Goal: Information Seeking & Learning: Learn about a topic

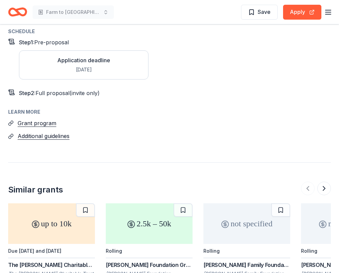
scroll to position [745, 0]
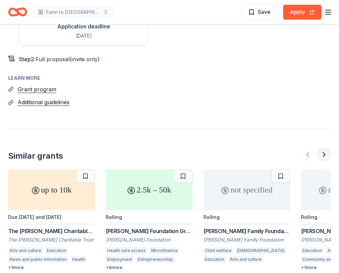
click at [323, 148] on button at bounding box center [324, 155] width 14 height 14
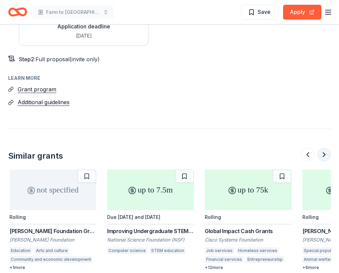
scroll to position [0, 293]
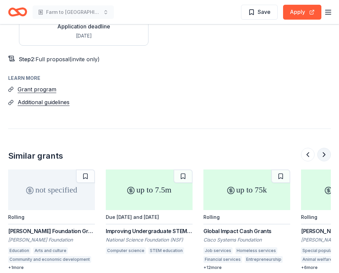
click at [325, 148] on button at bounding box center [324, 155] width 14 height 14
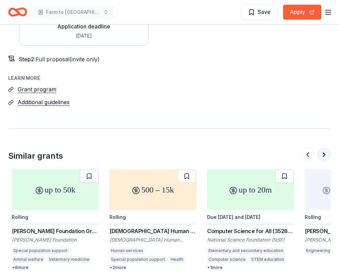
scroll to position [0, 586]
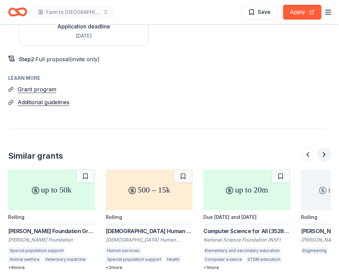
click at [324, 148] on button at bounding box center [324, 155] width 14 height 14
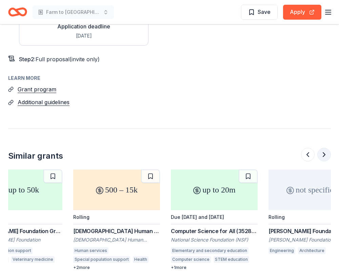
scroll to position [0, 642]
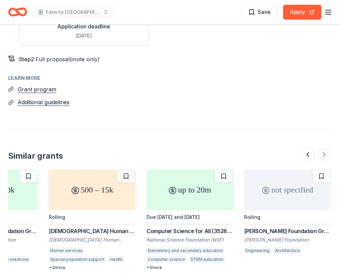
click at [324, 148] on div at bounding box center [316, 155] width 30 height 14
click at [307, 148] on button at bounding box center [308, 155] width 14 height 14
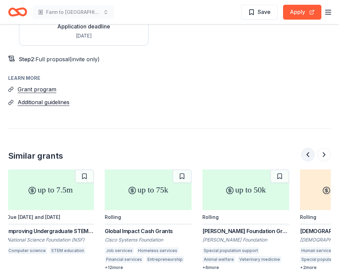
click at [307, 148] on button at bounding box center [308, 155] width 14 height 14
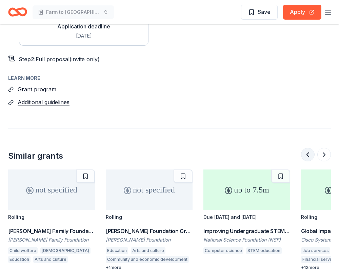
click at [307, 148] on button at bounding box center [308, 155] width 14 height 14
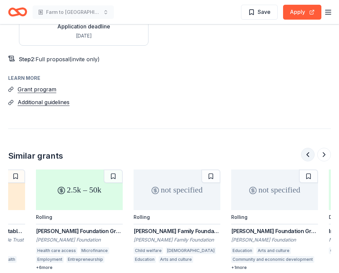
scroll to position [0, 0]
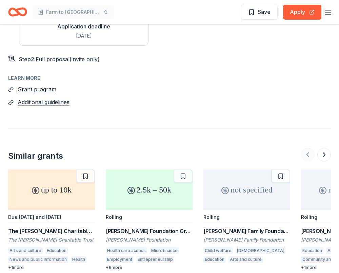
click at [307, 148] on div at bounding box center [316, 155] width 30 height 14
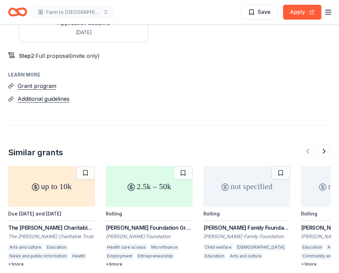
scroll to position [748, 0]
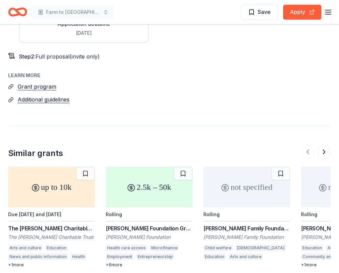
click at [41, 174] on div "up to 10k" at bounding box center [51, 187] width 87 height 41
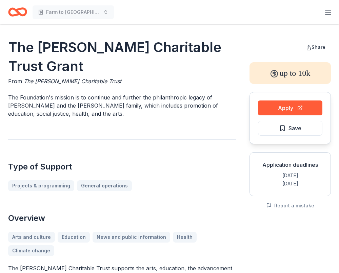
click at [329, 12] on line "button" at bounding box center [327, 12] width 5 height 0
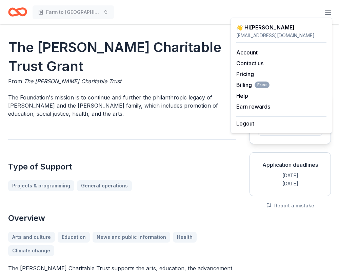
click at [184, 18] on div "Farm to Table Wood County Start free trial Earn Rewards" at bounding box center [169, 12] width 323 height 16
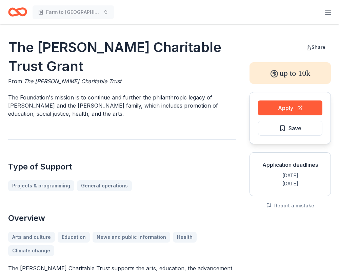
click at [21, 12] on icon "Home" at bounding box center [17, 12] width 19 height 16
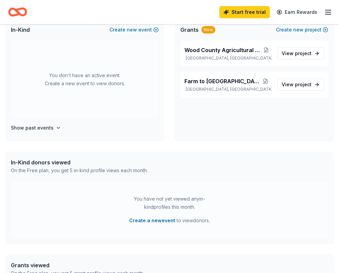
scroll to position [25, 0]
